Goal: Transaction & Acquisition: Download file/media

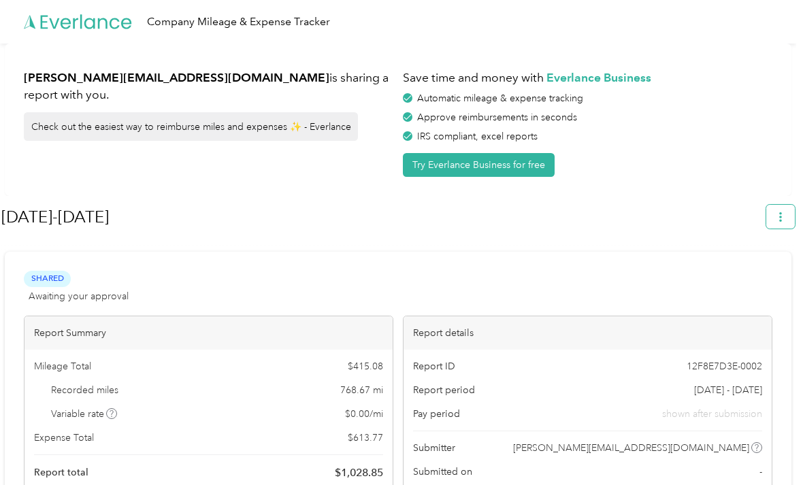
click at [794, 213] on button "button" at bounding box center [780, 217] width 29 height 24
click at [748, 274] on span "Download" at bounding box center [748, 281] width 45 height 14
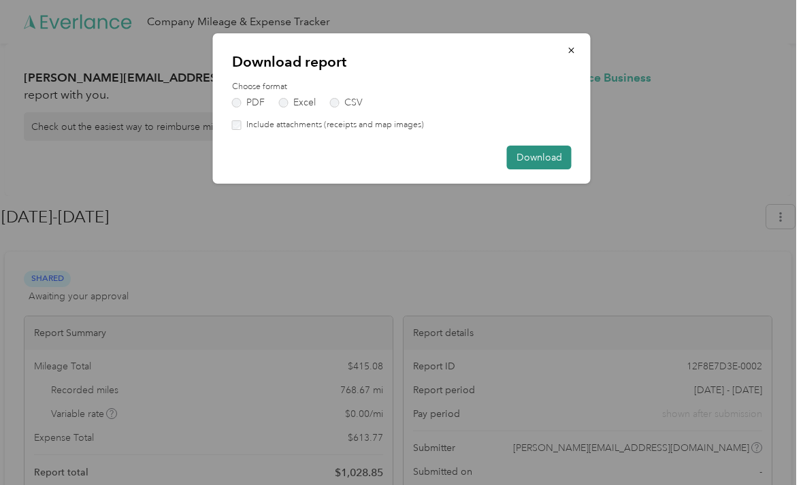
click at [546, 159] on button "Download" at bounding box center [539, 158] width 65 height 24
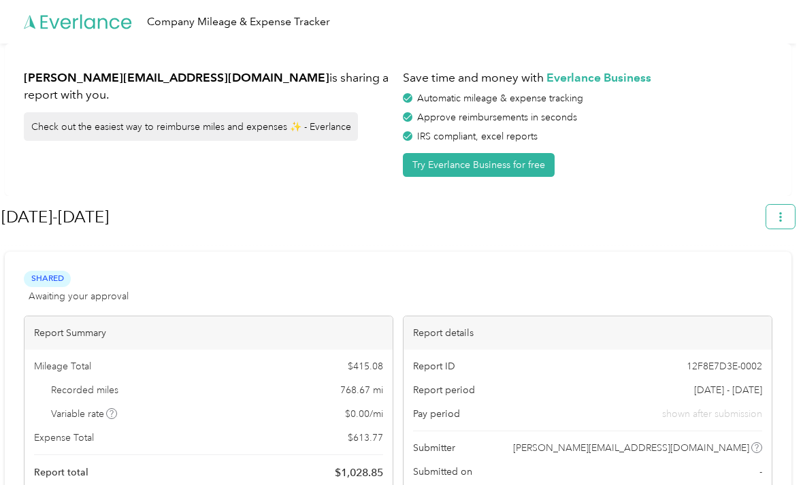
click at [792, 220] on button "button" at bounding box center [780, 217] width 29 height 24
click at [749, 274] on span "Download" at bounding box center [748, 281] width 45 height 14
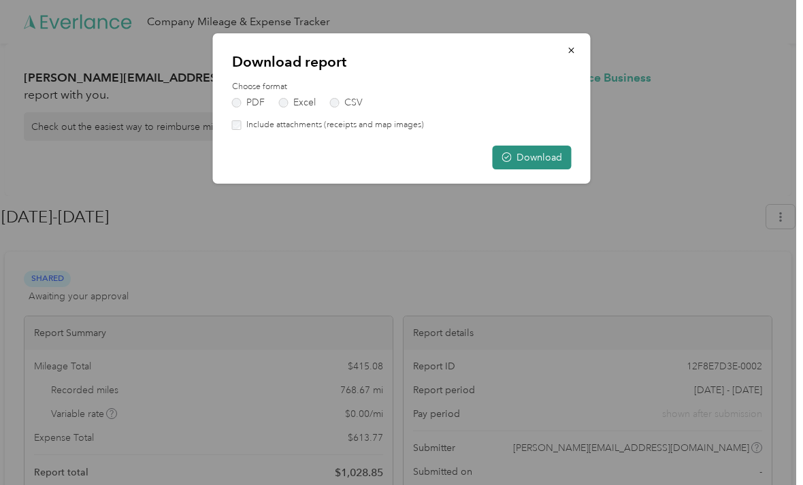
click at [538, 152] on button "Download" at bounding box center [532, 158] width 79 height 24
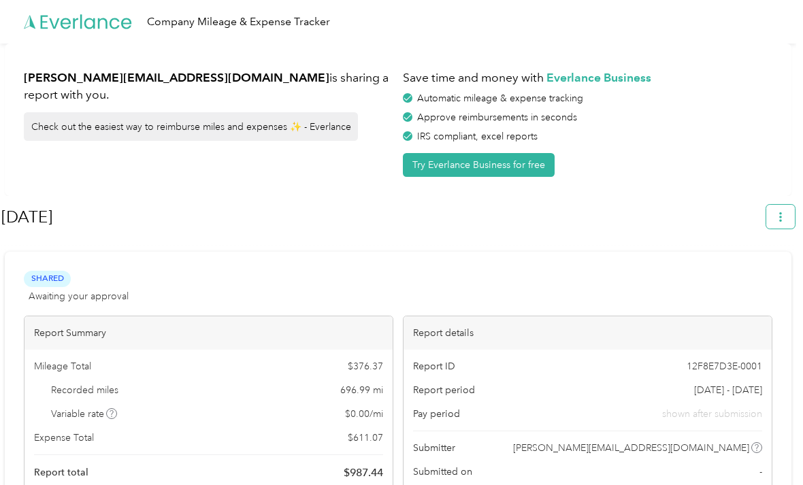
click at [782, 217] on icon "button" at bounding box center [780, 217] width 3 height 10
click at [741, 274] on span "Download" at bounding box center [748, 281] width 45 height 14
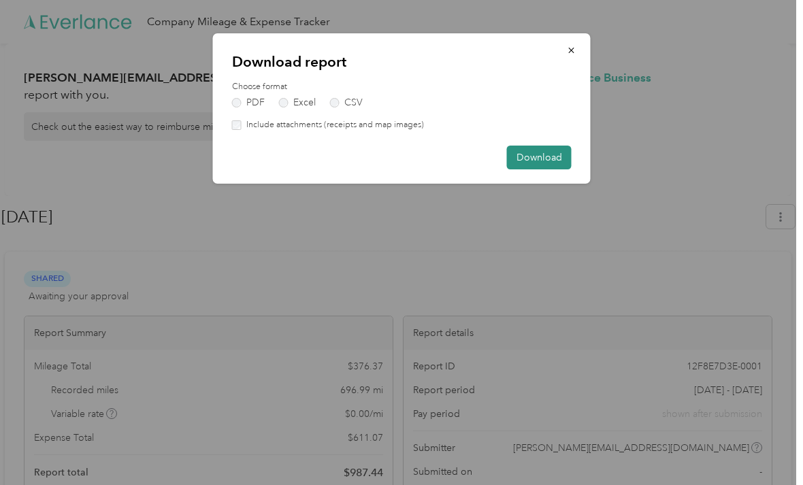
click at [536, 164] on button "Download" at bounding box center [539, 158] width 65 height 24
